Goal: Task Accomplishment & Management: Manage account settings

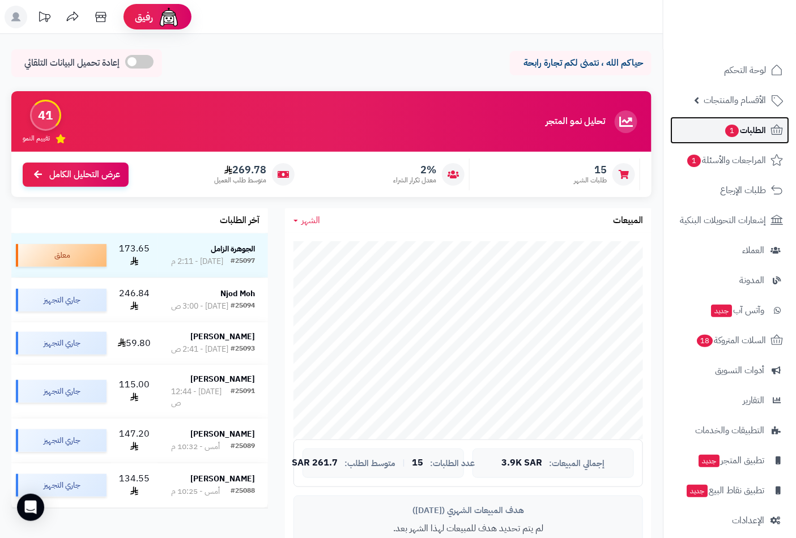
click at [737, 137] on span "الطلبات 1" at bounding box center [745, 130] width 42 height 16
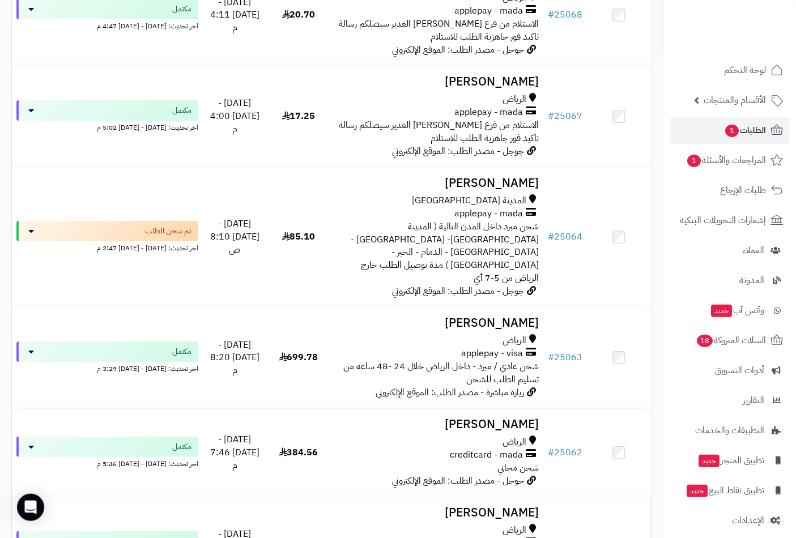
scroll to position [2719, 0]
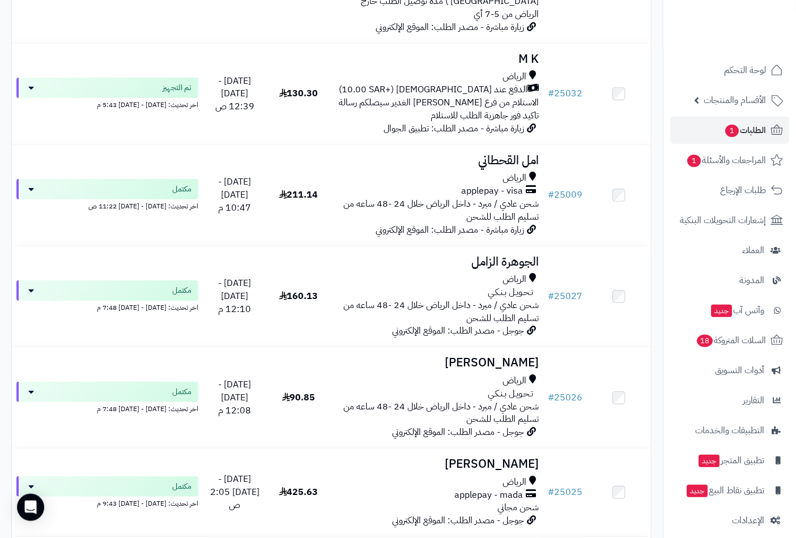
scroll to position [2706, 0]
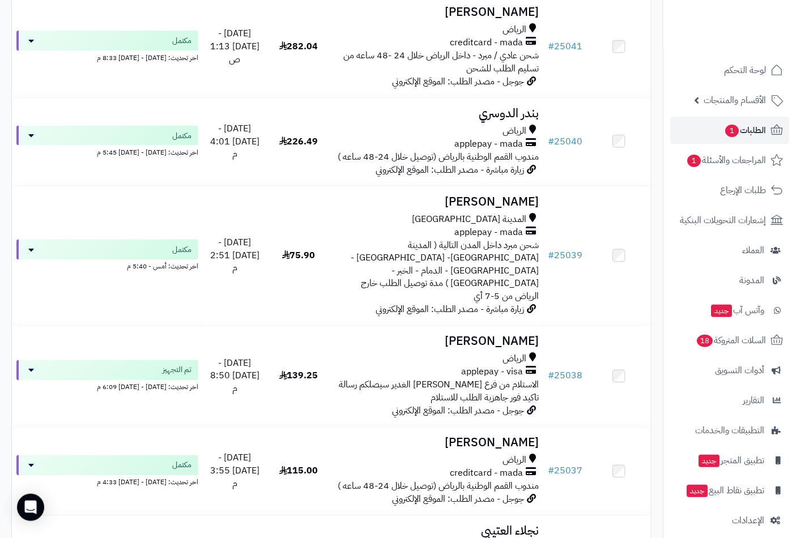
scroll to position [1888, 0]
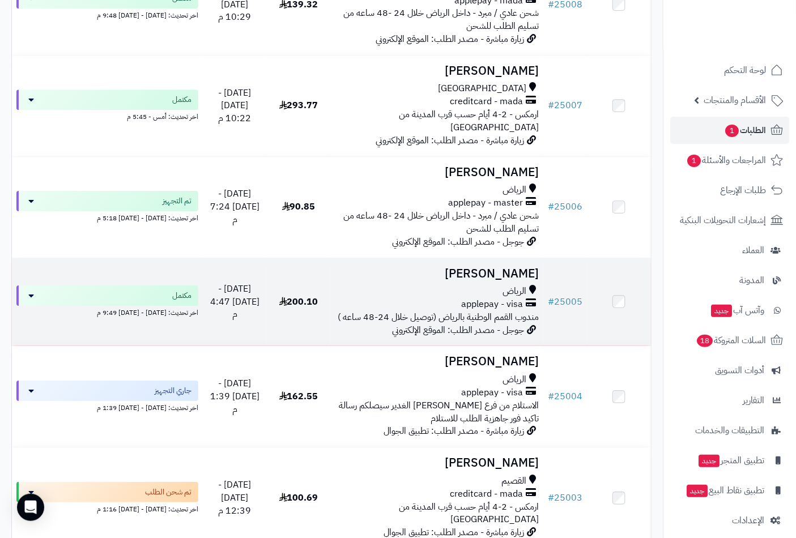
scroll to position [1231, 0]
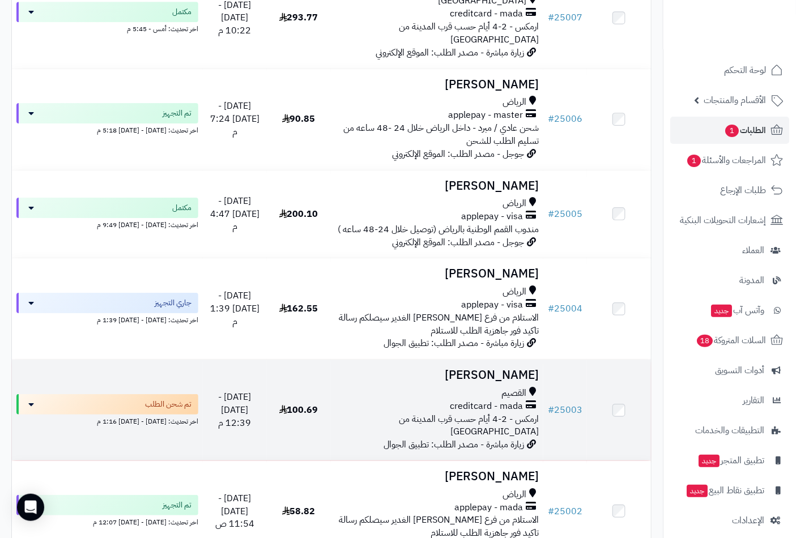
click at [511, 369] on h3 "عبدالعزيز الفهيدي" at bounding box center [437, 375] width 204 height 13
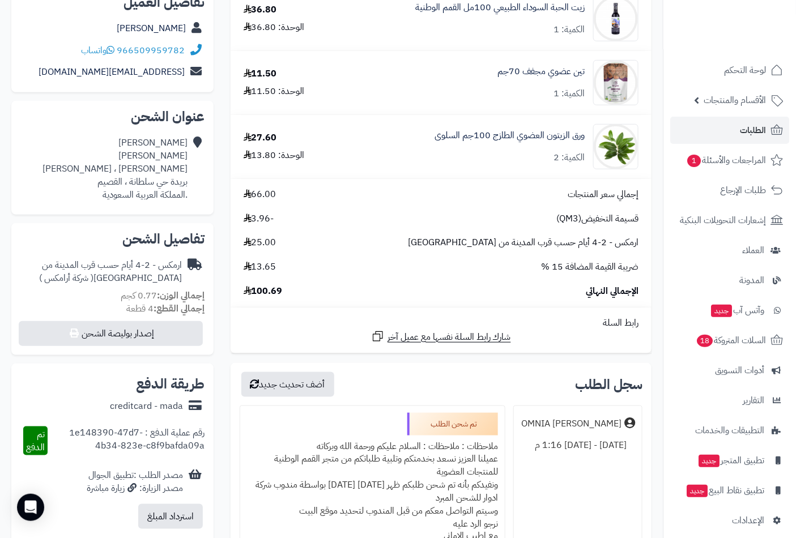
scroll to position [189, 0]
click at [738, 73] on span "لوحة التحكم" at bounding box center [744, 70] width 41 height 16
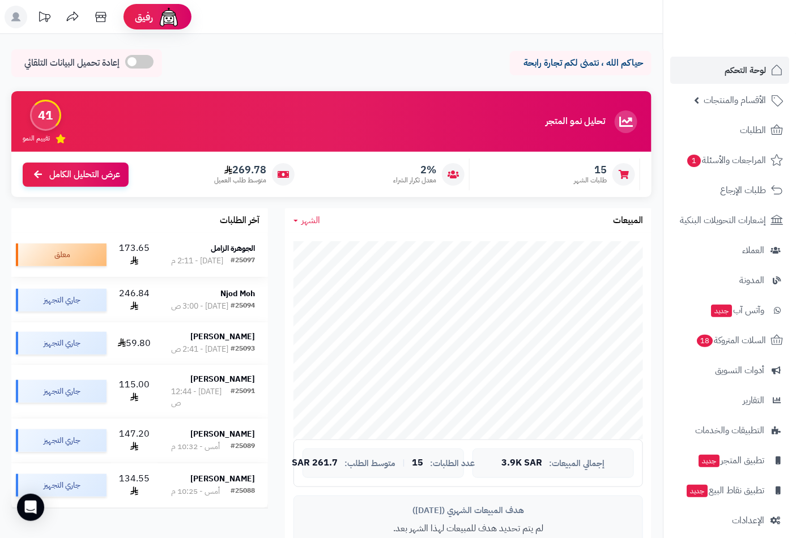
click at [234, 248] on strong "الجوهرة الزامل" at bounding box center [233, 248] width 44 height 12
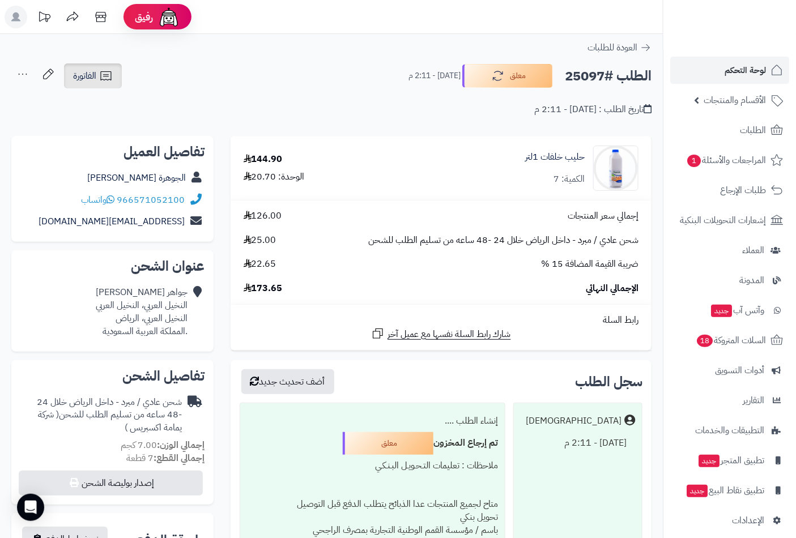
click at [102, 82] on icon at bounding box center [106, 76] width 14 height 14
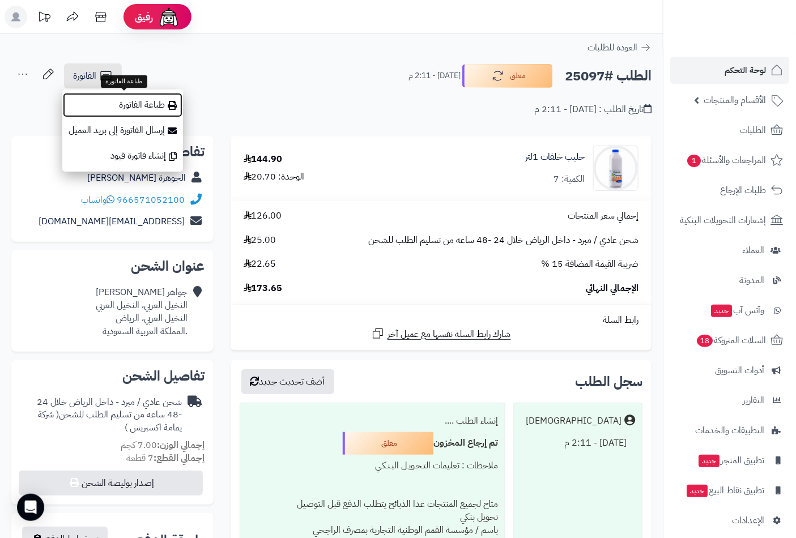
click at [129, 104] on link "طباعة الفاتورة" at bounding box center [122, 104] width 121 height 25
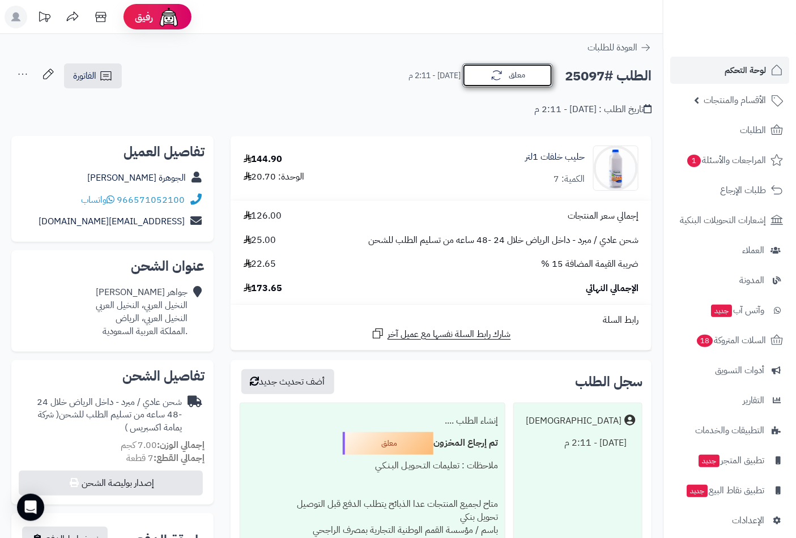
click at [511, 78] on button "معلق" at bounding box center [507, 75] width 91 height 24
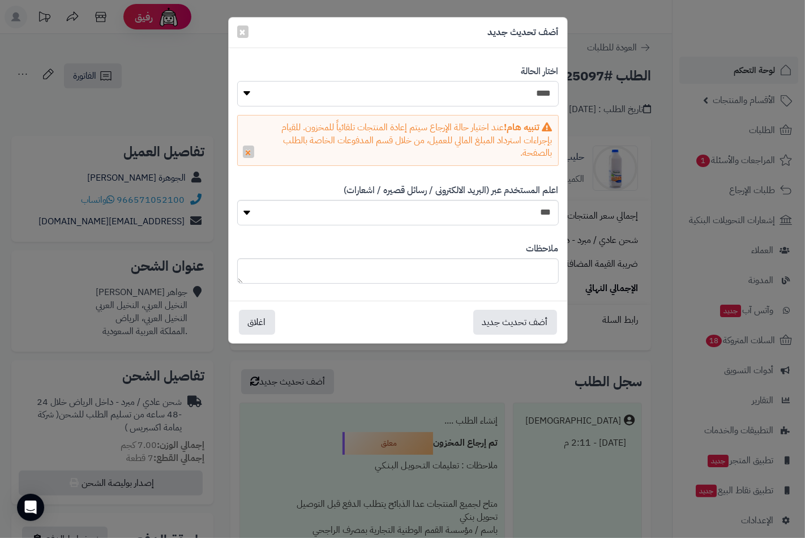
click at [529, 100] on select "**********" at bounding box center [398, 93] width 322 height 25
select select "*"
click at [237, 81] on select "**********" at bounding box center [398, 93] width 322 height 25
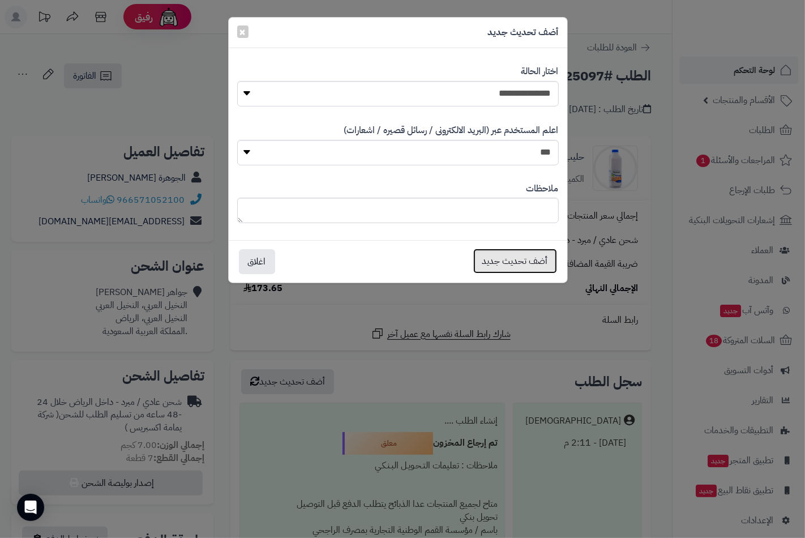
click at [514, 258] on button "أضف تحديث جديد" at bounding box center [516, 261] width 84 height 25
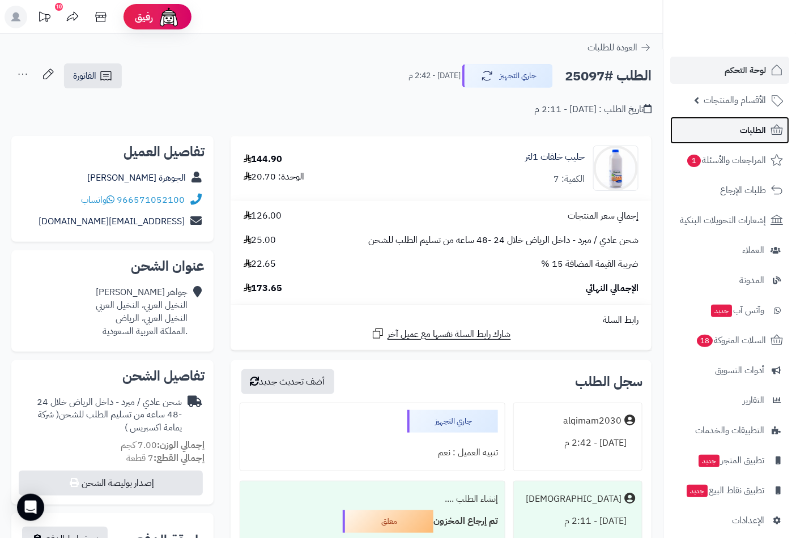
click at [745, 126] on span "الطلبات" at bounding box center [753, 130] width 26 height 16
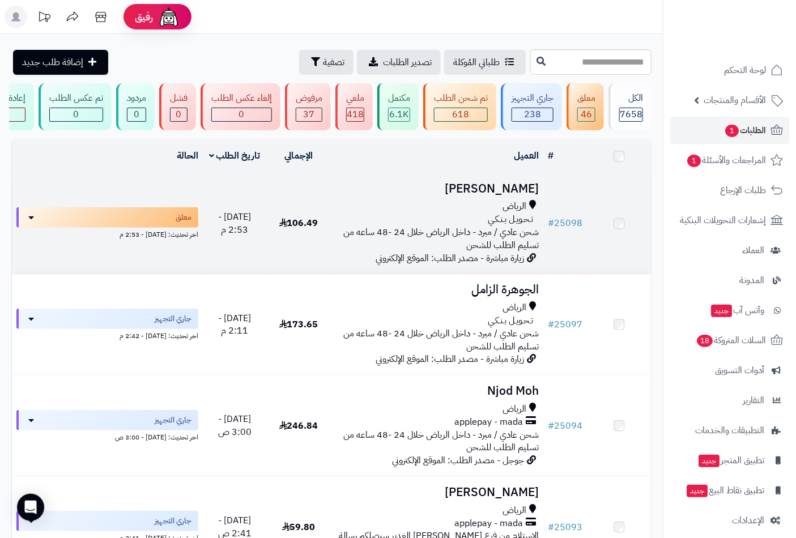
click at [484, 213] on div "الرياض" at bounding box center [437, 206] width 204 height 13
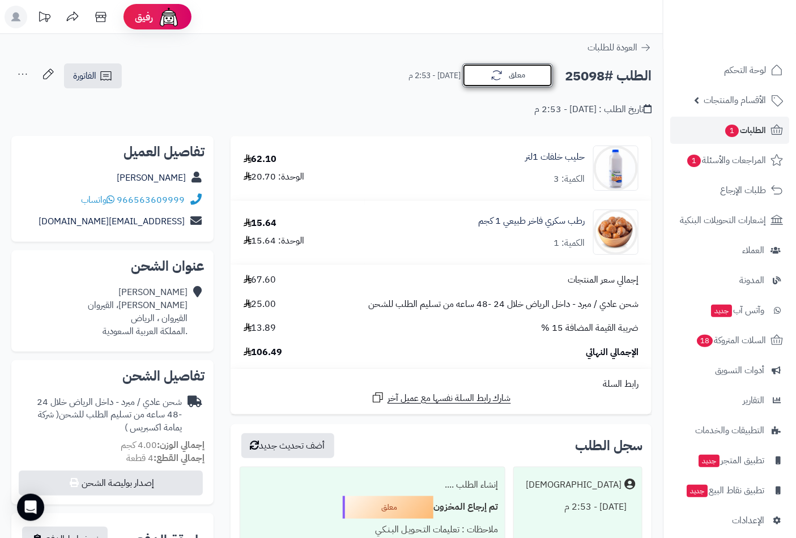
click at [513, 79] on button "معلق" at bounding box center [507, 75] width 91 height 24
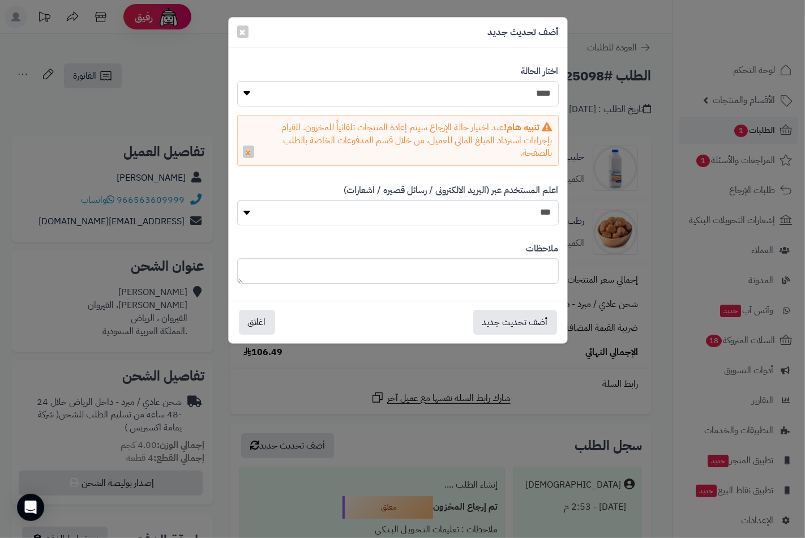
click at [530, 100] on select "**********" at bounding box center [398, 93] width 322 height 25
select select "*"
click at [237, 81] on select "**********" at bounding box center [398, 93] width 322 height 25
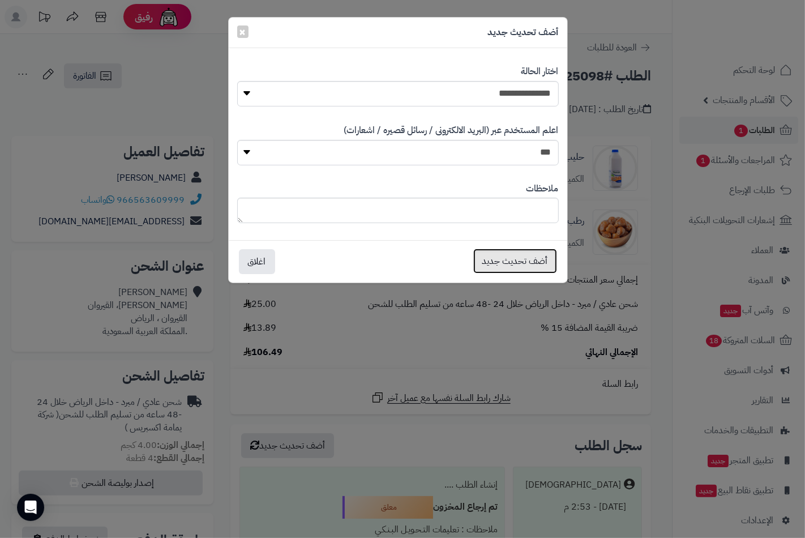
click at [508, 259] on button "أضف تحديث جديد" at bounding box center [516, 261] width 84 height 25
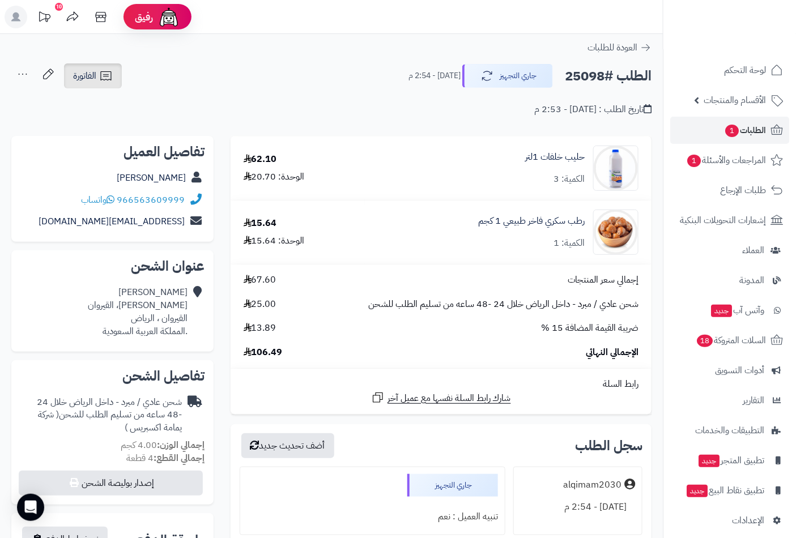
click at [93, 69] on span "الفاتورة" at bounding box center [84, 76] width 23 height 14
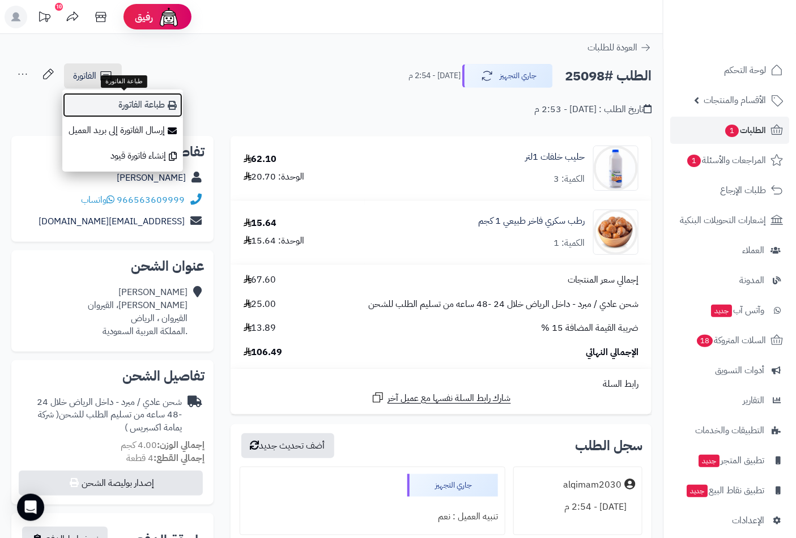
click at [144, 105] on link "طباعة الفاتورة" at bounding box center [122, 104] width 121 height 25
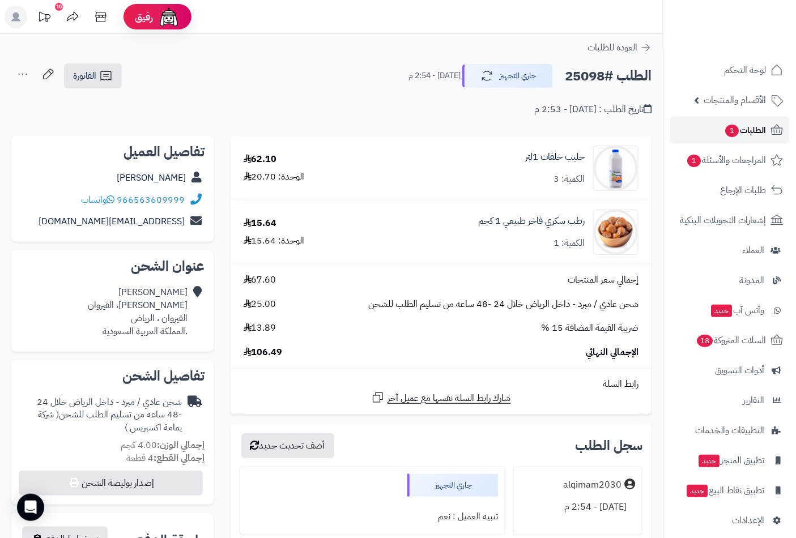
click at [743, 125] on span "الطلبات 1" at bounding box center [745, 130] width 42 height 16
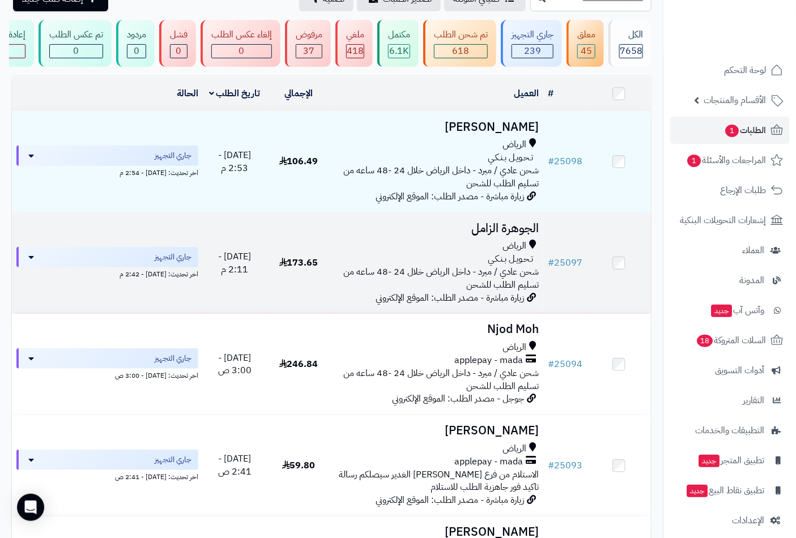
scroll to position [126, 0]
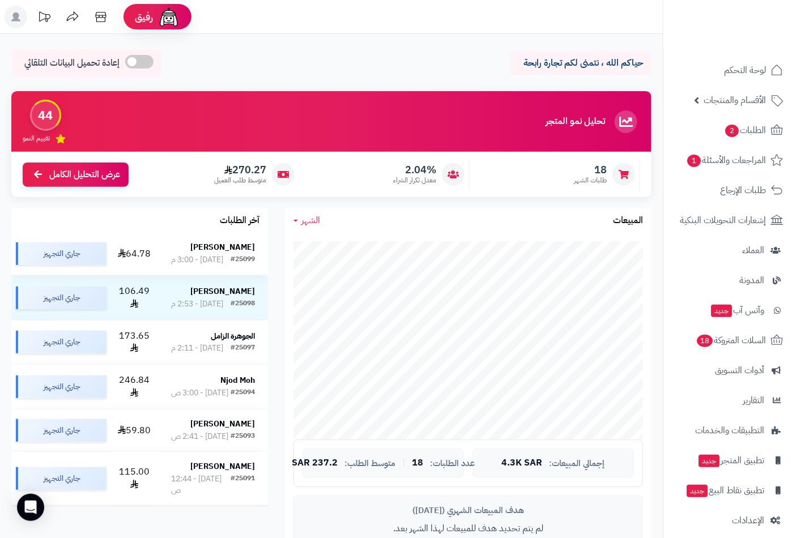
click at [244, 255] on div "#25099" at bounding box center [243, 259] width 24 height 11
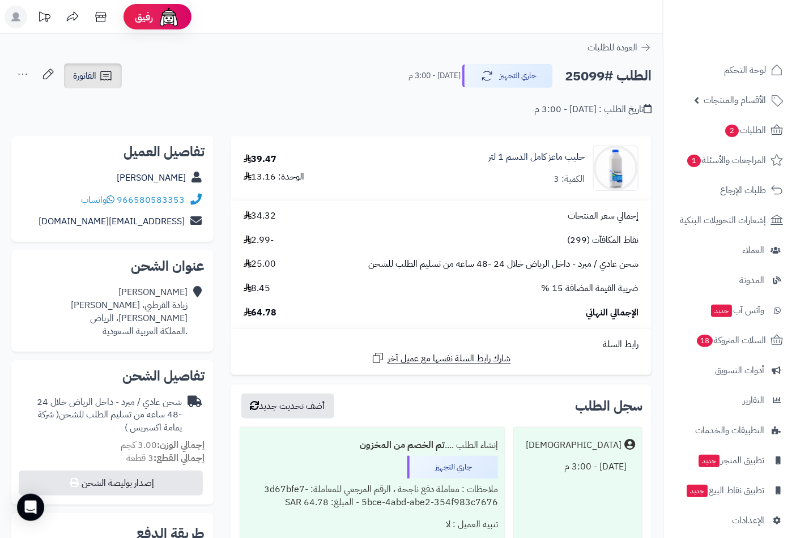
click at [105, 82] on icon at bounding box center [106, 76] width 14 height 14
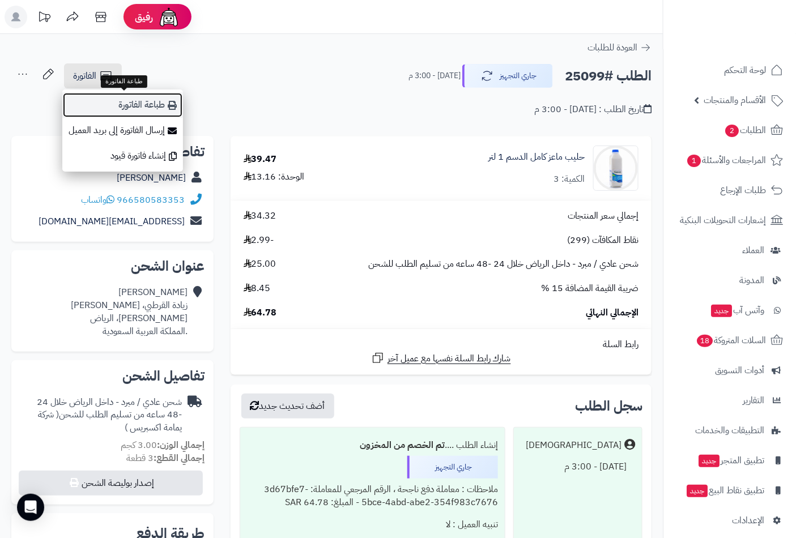
click at [123, 105] on link "طباعة الفاتورة" at bounding box center [122, 104] width 121 height 25
